Goal: Use online tool/utility: Utilize a website feature to perform a specific function

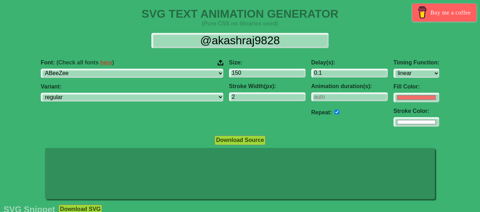
select select "linear"
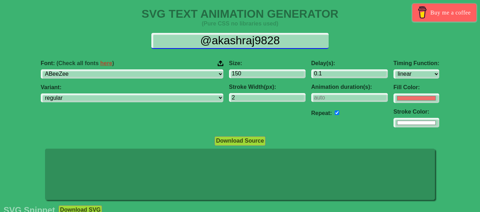
click at [293, 43] on input "@akashraj9828" at bounding box center [239, 41] width 177 height 16
drag, startPoint x: 293, startPoint y: 43, endPoint x: 197, endPoint y: 42, distance: 96.1
click at [197, 42] on input "@akashraj9828" at bounding box center [239, 41] width 177 height 16
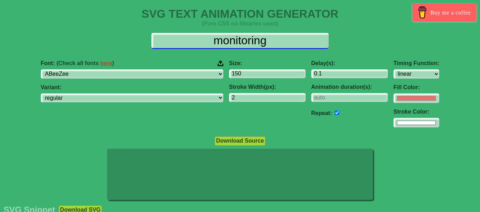
type input "monitoring"
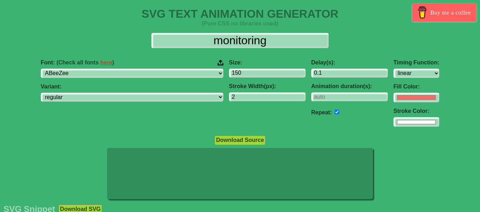
click at [394, 101] on input "#f16f6b" at bounding box center [417, 98] width 46 height 10
type input "#173e14"
click at [422, 80] on div "Font: (Check all fonts here ) ABeeZee [PERSON_NAME] Display AR One Sans [PERSON…" at bounding box center [240, 93] width 480 height 79
click at [394, 103] on input "#ffffff" at bounding box center [417, 98] width 46 height 10
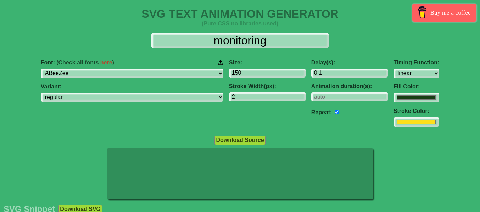
type input "#fddf1c"
click at [459, 50] on div "monitoring Font: (Check all fonts here ) ABeeZee [PERSON_NAME] Display AR One S…" at bounding box center [240, 80] width 480 height 106
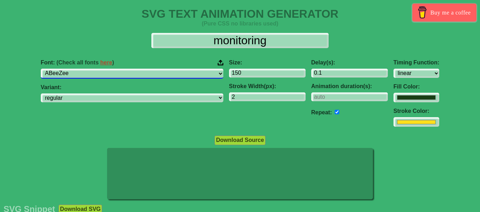
click at [175, 75] on select "ABeeZee [PERSON_NAME] Display AR One Sans [PERSON_NAME] Libre Aboreto Abril Fat…" at bounding box center [132, 74] width 183 height 10
click at [85, 69] on select "ABeeZee [PERSON_NAME] Display AR One Sans [PERSON_NAME] Libre Aboreto Abril Fat…" at bounding box center [132, 74] width 183 height 10
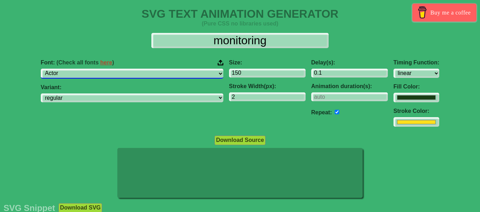
click at [167, 74] on select "ABeeZee [PERSON_NAME] Display AR One Sans [PERSON_NAME] Libre Aboreto Abril Fat…" at bounding box center [132, 74] width 183 height 10
select select "Amiri"
click at [85, 69] on select "ABeeZee [PERSON_NAME] Display AR One Sans [PERSON_NAME] Libre Aboreto Abril Fat…" at bounding box center [132, 74] width 183 height 10
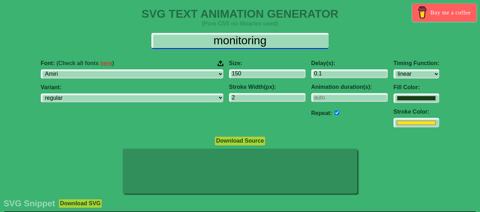
click at [292, 44] on input "monitoring" at bounding box center [239, 41] width 177 height 16
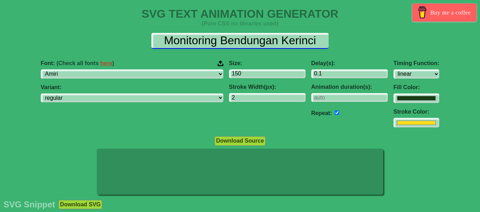
type input "Monitoring Bendungan Kerinci"
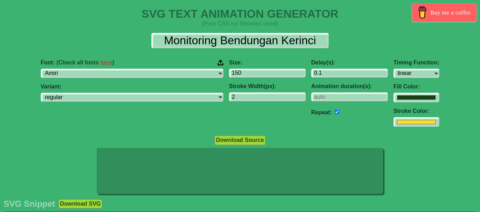
click at [439, 62] on div "Font: (Check all fonts here ) ABeeZee [PERSON_NAME] Display AR One Sans [PERSON…" at bounding box center [240, 93] width 480 height 79
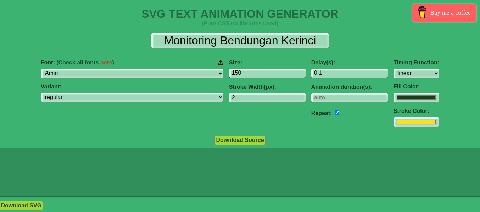
type input "1.1"
click at [338, 71] on input "1.1" at bounding box center [349, 74] width 77 height 10
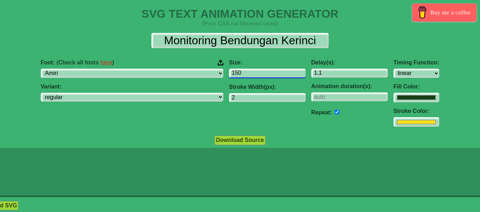
click at [244, 74] on input "150" at bounding box center [267, 74] width 77 height 10
click at [256, 74] on input "149" at bounding box center [267, 74] width 77 height 10
click at [256, 74] on input "148" at bounding box center [267, 74] width 77 height 10
click at [257, 75] on input "147" at bounding box center [267, 74] width 77 height 10
click at [257, 75] on input "146" at bounding box center [267, 74] width 77 height 10
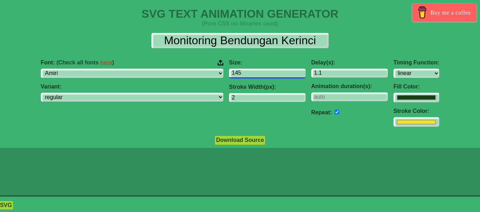
click at [257, 75] on input "145" at bounding box center [267, 74] width 77 height 10
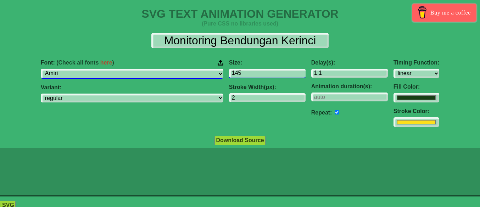
drag, startPoint x: 194, startPoint y: 74, endPoint x: 182, endPoint y: 73, distance: 11.8
click at [182, 73] on div "Font: (Check all fonts here ) ABeeZee [PERSON_NAME] Display AR One Sans [PERSON…" at bounding box center [239, 93] width 653 height 79
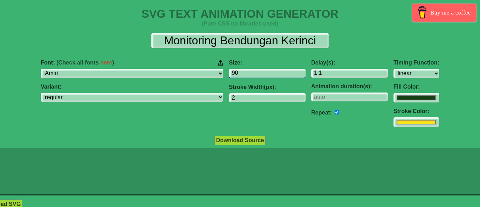
type input "90"
click at [421, 79] on div "Font: (Check all fonts here ) ABeeZee [PERSON_NAME] Display AR One Sans [PERSON…" at bounding box center [240, 93] width 640 height 79
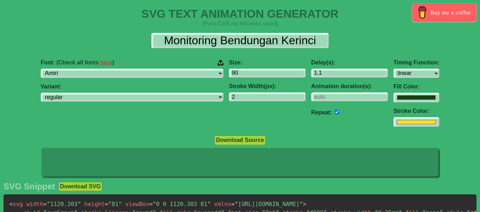
click at [324, 78] on div "Delay(s): 1.1 Animation duration(s): Repeat:" at bounding box center [350, 93] width 82 height 79
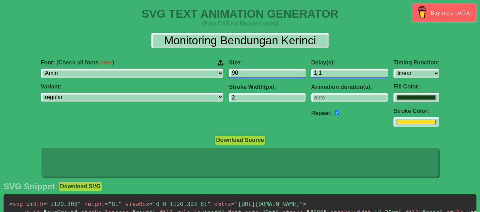
drag, startPoint x: 275, startPoint y: 73, endPoint x: 260, endPoint y: 73, distance: 14.2
click at [261, 73] on div "Font: (Check all fonts here ) ABeeZee [PERSON_NAME] Display AR One Sans [PERSON…" at bounding box center [240, 93] width 480 height 79
type input "0.1"
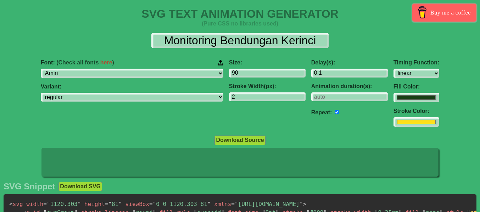
click at [437, 75] on div "Font: (Check all fonts here ) ABeeZee [PERSON_NAME] Display AR One Sans [PERSON…" at bounding box center [240, 93] width 480 height 79
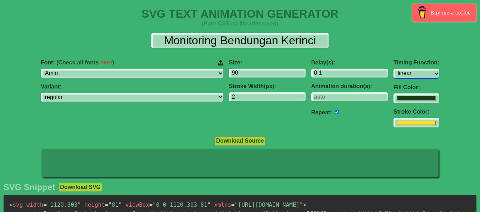
click at [394, 76] on select "ease ease-in ease-out ease-in-out linear step-start step-end" at bounding box center [417, 74] width 46 height 10
click at [394, 69] on select "ease ease-in ease-out ease-in-out linear step-start step-end" at bounding box center [417, 74] width 46 height 10
click at [394, 73] on select "ease ease-in ease-out ease-in-out linear step-start step-end" at bounding box center [417, 74] width 46 height 10
select select "ease"
click at [394, 69] on select "ease ease-in ease-out ease-in-out linear step-start step-end" at bounding box center [417, 74] width 46 height 10
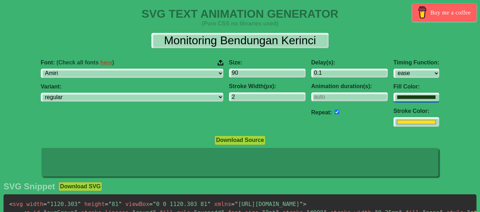
click at [394, 96] on input "#173e14" at bounding box center [417, 98] width 46 height 10
type input "#26d719"
click at [427, 83] on div "Font: (Check all fonts here ) ABeeZee [PERSON_NAME] Display AR One Sans [PERSON…" at bounding box center [240, 93] width 480 height 79
click at [394, 103] on input "#fddf1c" at bounding box center [417, 98] width 46 height 10
click at [449, 61] on div "Font: (Check all fonts here ) ABeeZee [PERSON_NAME] Display AR One Sans [PERSON…" at bounding box center [240, 93] width 480 height 79
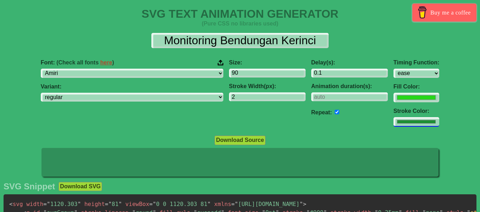
click at [394, 103] on input "#1d9034" at bounding box center [417, 98] width 46 height 10
click at [446, 48] on div "Monitoring Bendungan Kerinci" at bounding box center [240, 40] width 469 height 15
type input "#16e33f"
click at [394, 96] on input "#26d719" at bounding box center [417, 98] width 46 height 10
type input "#aaa50e"
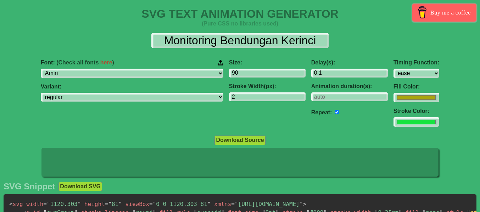
click at [442, 70] on div "Font: (Check all fonts here ) ABeeZee [PERSON_NAME] Display AR One Sans [PERSON…" at bounding box center [240, 93] width 480 height 79
click at [394, 103] on input "#16e33f" at bounding box center [417, 98] width 46 height 10
type input "#1bac38"
click at [461, 46] on div "Monitoring Bendungan Kerinci" at bounding box center [240, 40] width 469 height 15
type input "3"
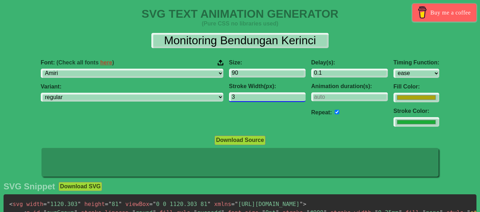
click at [259, 95] on input "3" at bounding box center [267, 98] width 77 height 10
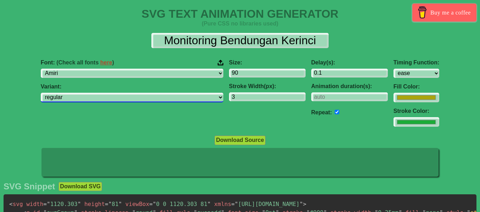
click at [177, 98] on select "regular italic 700 700italic" at bounding box center [132, 98] width 183 height 10
select select "italic"
click at [85, 93] on select "regular italic 700 700italic" at bounding box center [132, 98] width 183 height 10
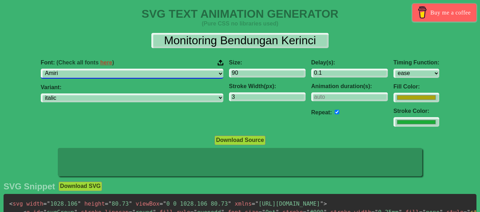
click at [176, 73] on select "ABeeZee [PERSON_NAME] Display AR One Sans [PERSON_NAME] Libre Aboreto Abril Fat…" at bounding box center [132, 74] width 183 height 10
select select "[PERSON_NAME]"
click at [85, 69] on select "ABeeZee [PERSON_NAME] Display AR One Sans [PERSON_NAME] Libre Aboreto Abril Fat…" at bounding box center [132, 74] width 183 height 10
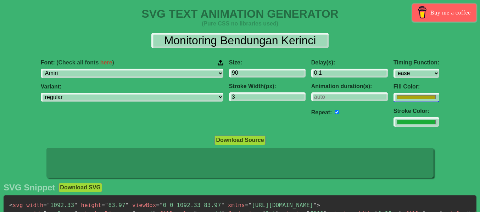
click at [394, 99] on input "#aaa50e" at bounding box center [417, 98] width 46 height 10
select select "regular"
type input "#27a117"
click at [415, 74] on div "Font: (Check all fonts here ) ABeeZee [PERSON_NAME] Display AR One Sans [PERSON…" at bounding box center [240, 93] width 480 height 79
click at [258, 98] on input "2" at bounding box center [267, 98] width 77 height 10
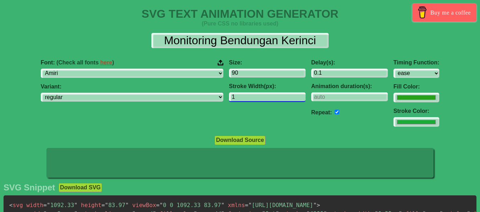
type input "1"
click at [258, 98] on input "1" at bounding box center [267, 98] width 77 height 10
click at [394, 103] on input "#1bac38" at bounding box center [417, 98] width 46 height 10
click at [442, 39] on div "Monitoring Bendungan Kerinci" at bounding box center [240, 40] width 469 height 15
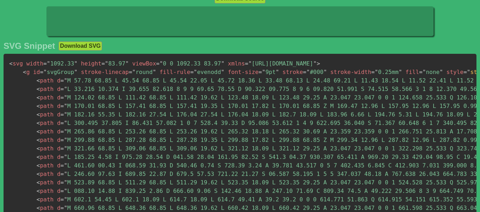
scroll to position [106, 0]
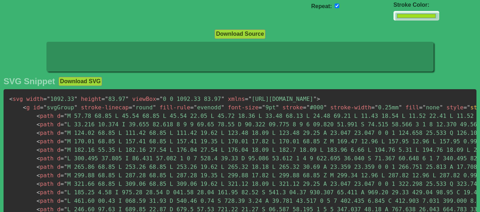
click at [21, 99] on span "< svg" at bounding box center [16, 99] width 14 height 7
click at [76, 83] on button "Download SVG" at bounding box center [81, 81] width 44 height 9
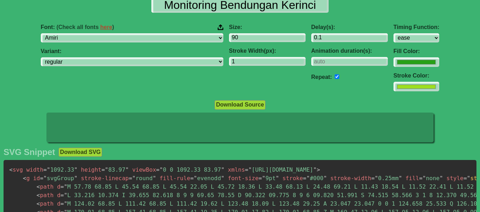
scroll to position [0, 0]
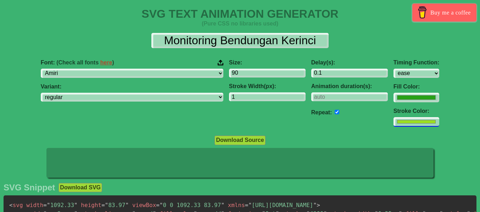
click at [394, 103] on input "#9cdf20" at bounding box center [417, 98] width 46 height 10
click at [468, 63] on div "Font: (Check all fonts here ) ABeeZee [PERSON_NAME] Display AR One Sans [PERSON…" at bounding box center [240, 93] width 480 height 79
click at [394, 103] on input "#a98523" at bounding box center [417, 98] width 46 height 10
type input "#0be519"
click at [447, 46] on div "Monitoring Bendungan Kerinci" at bounding box center [240, 40] width 469 height 15
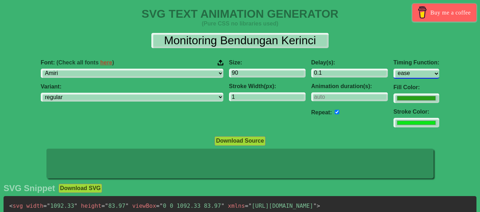
click at [394, 73] on select "ease ease-in ease-out ease-in-out linear step-start step-end" at bounding box center [417, 74] width 46 height 10
select select "linear"
click at [394, 69] on select "ease ease-in ease-out ease-in-out linear step-start step-end" at bounding box center [417, 74] width 46 height 10
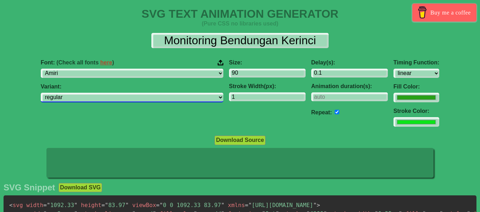
click at [176, 96] on select "regular" at bounding box center [132, 98] width 183 height 10
click at [176, 98] on select "regular" at bounding box center [132, 98] width 183 height 10
click at [170, 121] on div "Font: (Check all fonts here ) ABeeZee [PERSON_NAME] Display AR One Sans [PERSON…" at bounding box center [132, 93] width 188 height 79
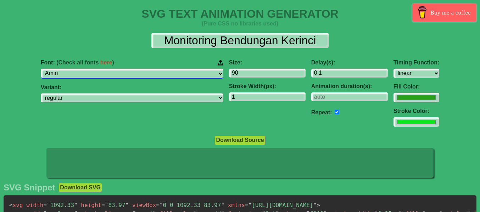
click at [175, 73] on select "ABeeZee [PERSON_NAME] Display AR One Sans [PERSON_NAME] Libre Aboreto Abril Fat…" at bounding box center [132, 74] width 183 height 10
select select "Gudea"
click at [85, 69] on select "ABeeZee [PERSON_NAME] Display AR One Sans [PERSON_NAME] Libre Aboreto Abril Fat…" at bounding box center [132, 74] width 183 height 10
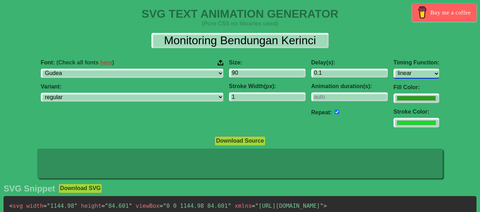
click at [394, 74] on select "ease ease-in ease-out ease-in-out linear step-start step-end" at bounding box center [417, 74] width 46 height 10
select select "step-start"
click at [394, 69] on select "ease ease-in ease-out ease-in-out linear step-start step-end" at bounding box center [417, 74] width 46 height 10
select select "italic"
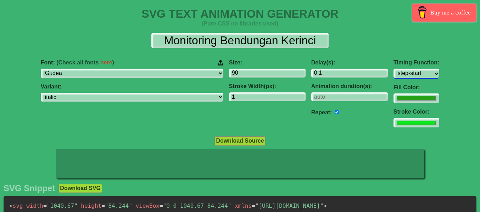
click at [394, 73] on select "ease ease-in ease-out ease-in-out linear step-start step-end" at bounding box center [417, 74] width 46 height 10
select select "step-end"
click at [394, 69] on select "ease ease-in ease-out ease-in-out linear step-start step-end" at bounding box center [417, 74] width 46 height 10
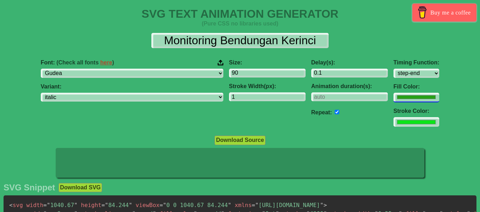
click at [394, 101] on input "#27a117" at bounding box center [417, 98] width 46 height 10
type input "#2c9f1d"
click at [440, 109] on div "Font: (Check all fonts here ) ABeeZee [PERSON_NAME] Display AR One Sans [PERSON…" at bounding box center [240, 93] width 480 height 79
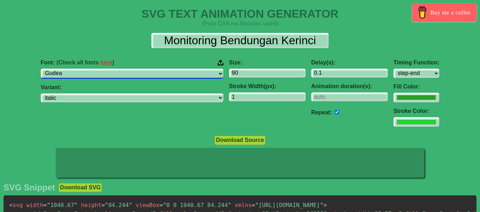
click at [169, 74] on select "ABeeZee [PERSON_NAME] Display AR One Sans [PERSON_NAME] Libre Aboreto Abril Fat…" at bounding box center [132, 74] width 183 height 10
select select "Gayathri"
click at [85, 69] on select "ABeeZee [PERSON_NAME] Display AR One Sans [PERSON_NAME] Libre Aboreto Abril Fat…" at bounding box center [132, 74] width 183 height 10
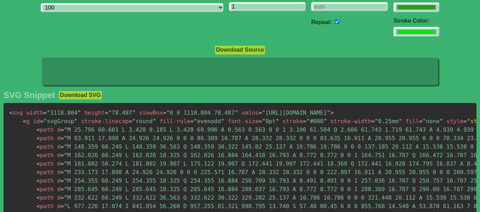
scroll to position [106, 0]
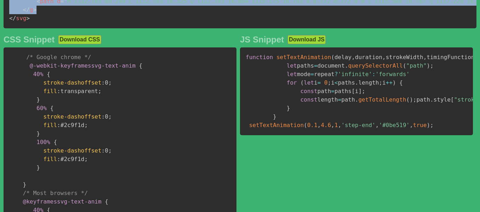
scroll to position [421, 0]
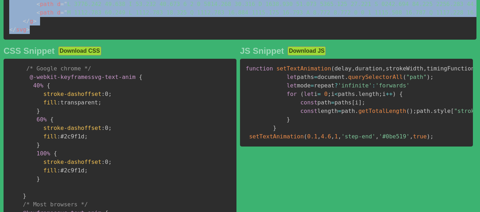
drag, startPoint x: 10, startPoint y: 96, endPoint x: 177, endPoint y: 32, distance: 179.3
copy code "< svg width = " 1118.804 " height = " 78.487 " viewBox = " 0 0 1118.804 78.487 …"
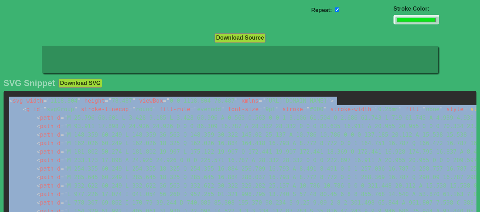
scroll to position [106, 0]
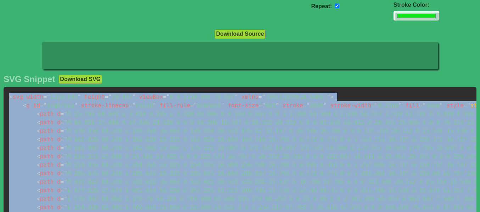
copy code "< svg width = " 1118.804 " height = " 78.487 " viewBox = " 0 0 1118.804 78.487 …"
